Goal: Navigation & Orientation: Find specific page/section

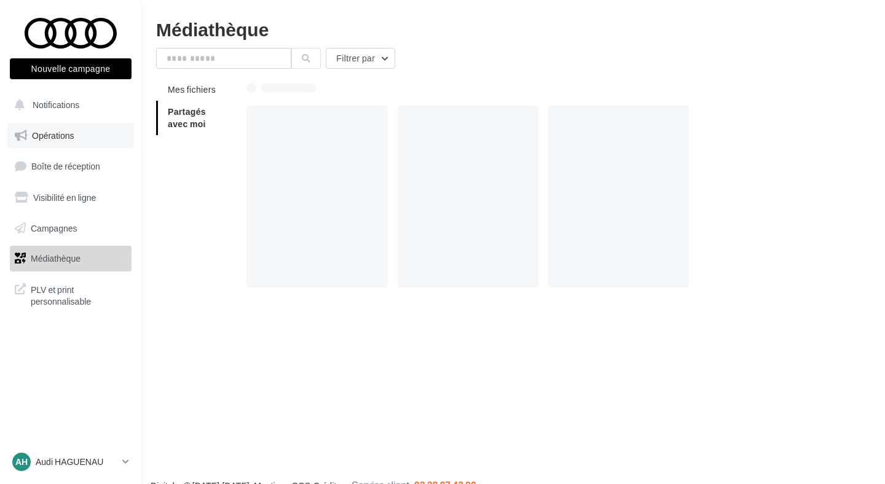
click at [93, 132] on link "Opérations" at bounding box center [70, 136] width 127 height 26
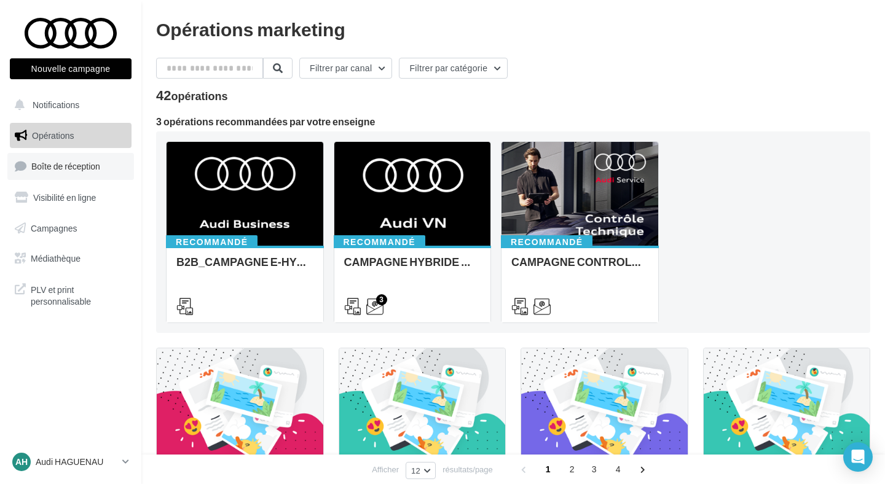
click at [92, 169] on span "Boîte de réception" at bounding box center [65, 166] width 69 height 10
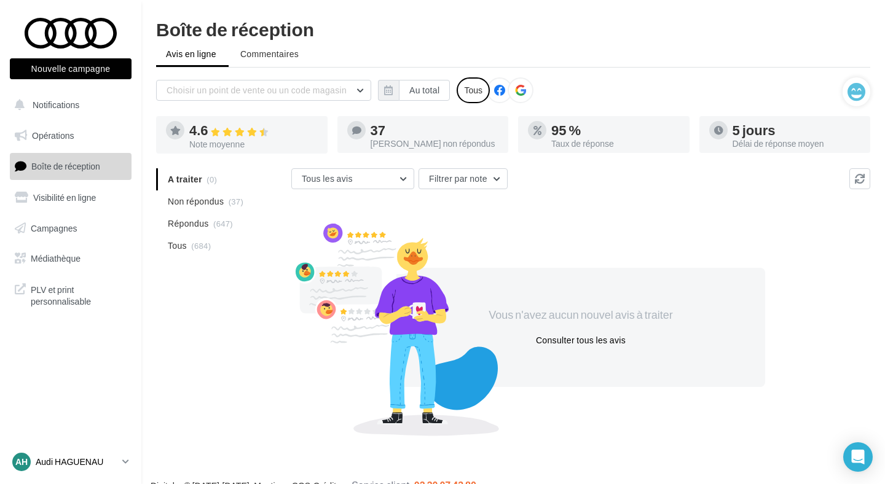
click at [101, 456] on p "Audi HAGUENAU" at bounding box center [77, 462] width 82 height 12
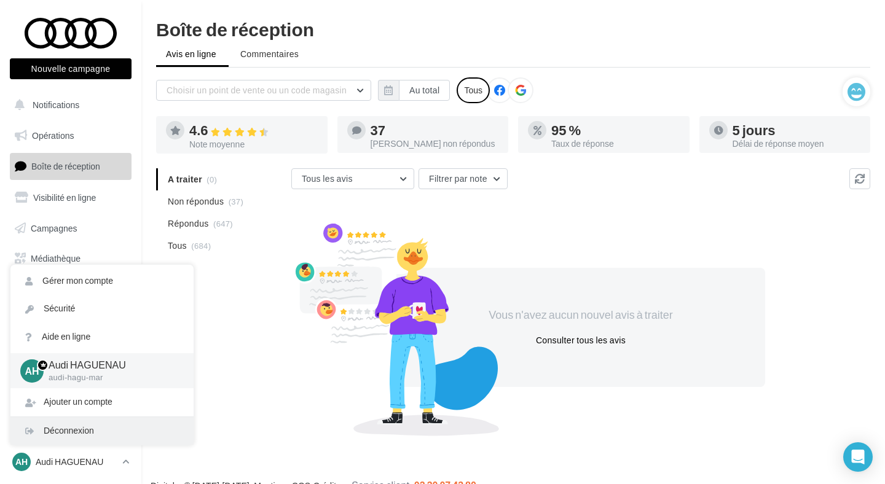
click at [101, 435] on div "Déconnexion" at bounding box center [101, 431] width 183 height 28
